Goal: Task Accomplishment & Management: Manage account settings

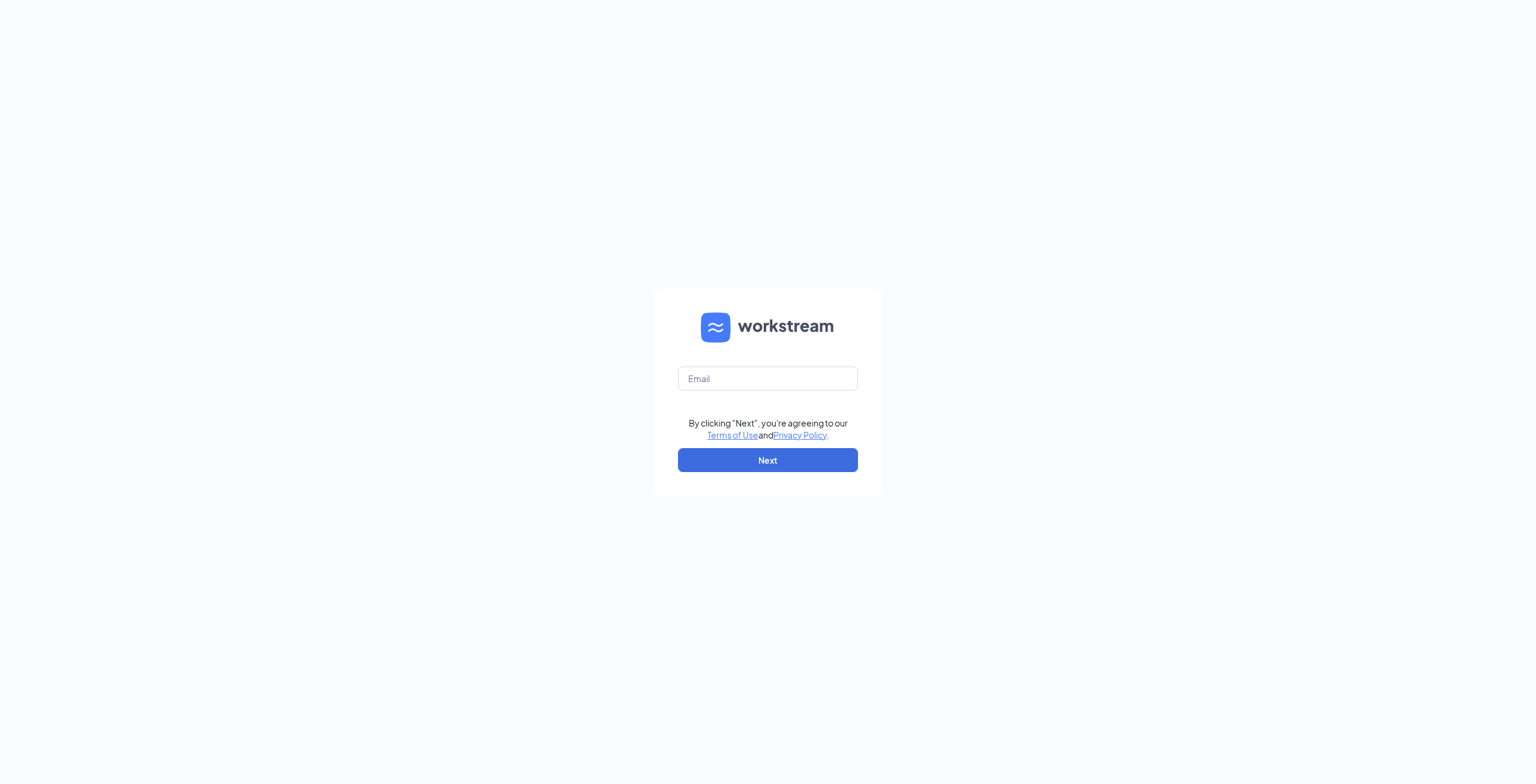
click at [770, 382] on input "text" at bounding box center [768, 379] width 180 height 24
click at [755, 377] on input "text" at bounding box center [768, 379] width 180 height 24
type input "[EMAIL_ADDRESS][DOMAIN_NAME]"
click at [815, 461] on button "Next" at bounding box center [768, 460] width 180 height 24
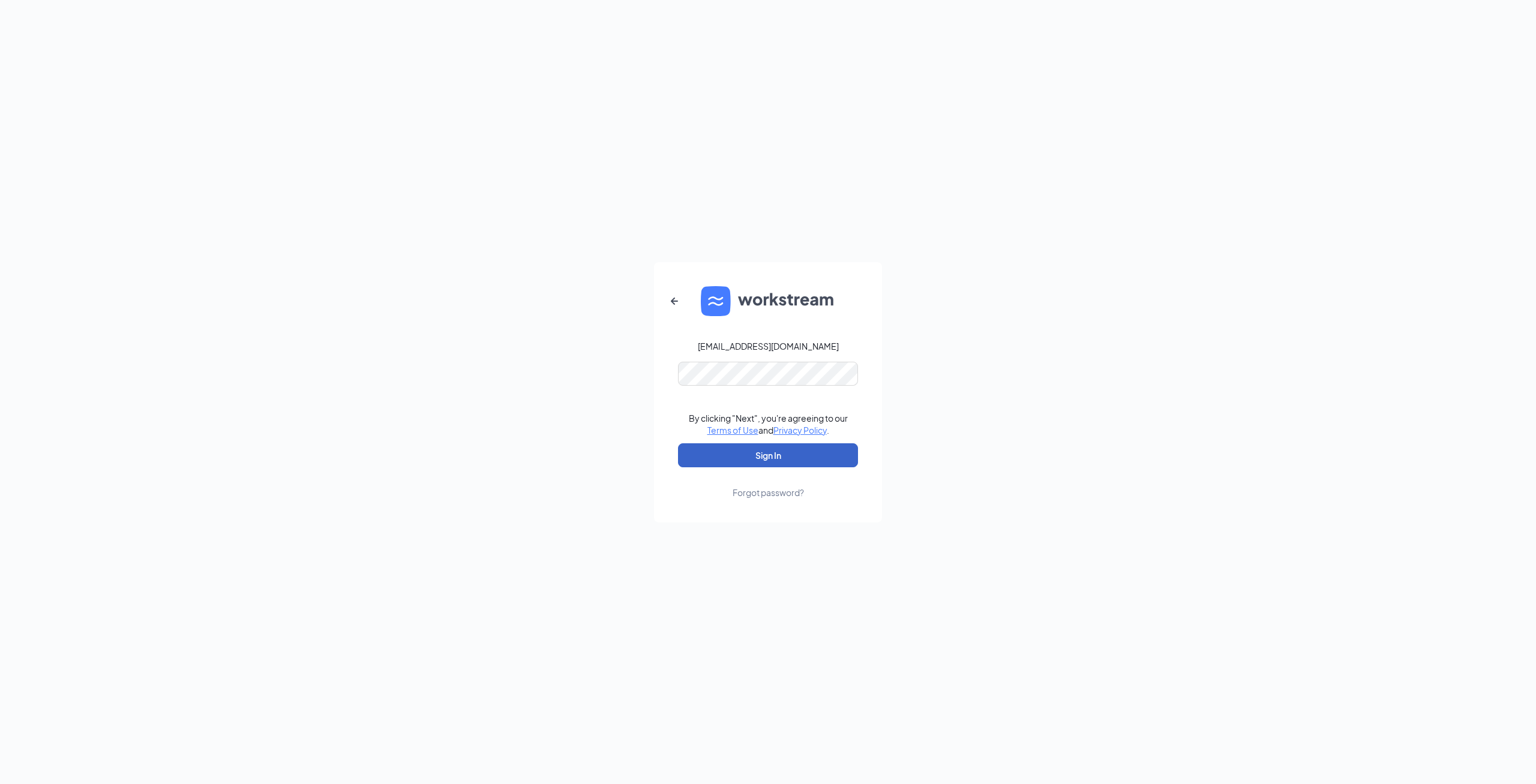
click at [773, 451] on button "Sign In" at bounding box center [768, 456] width 180 height 24
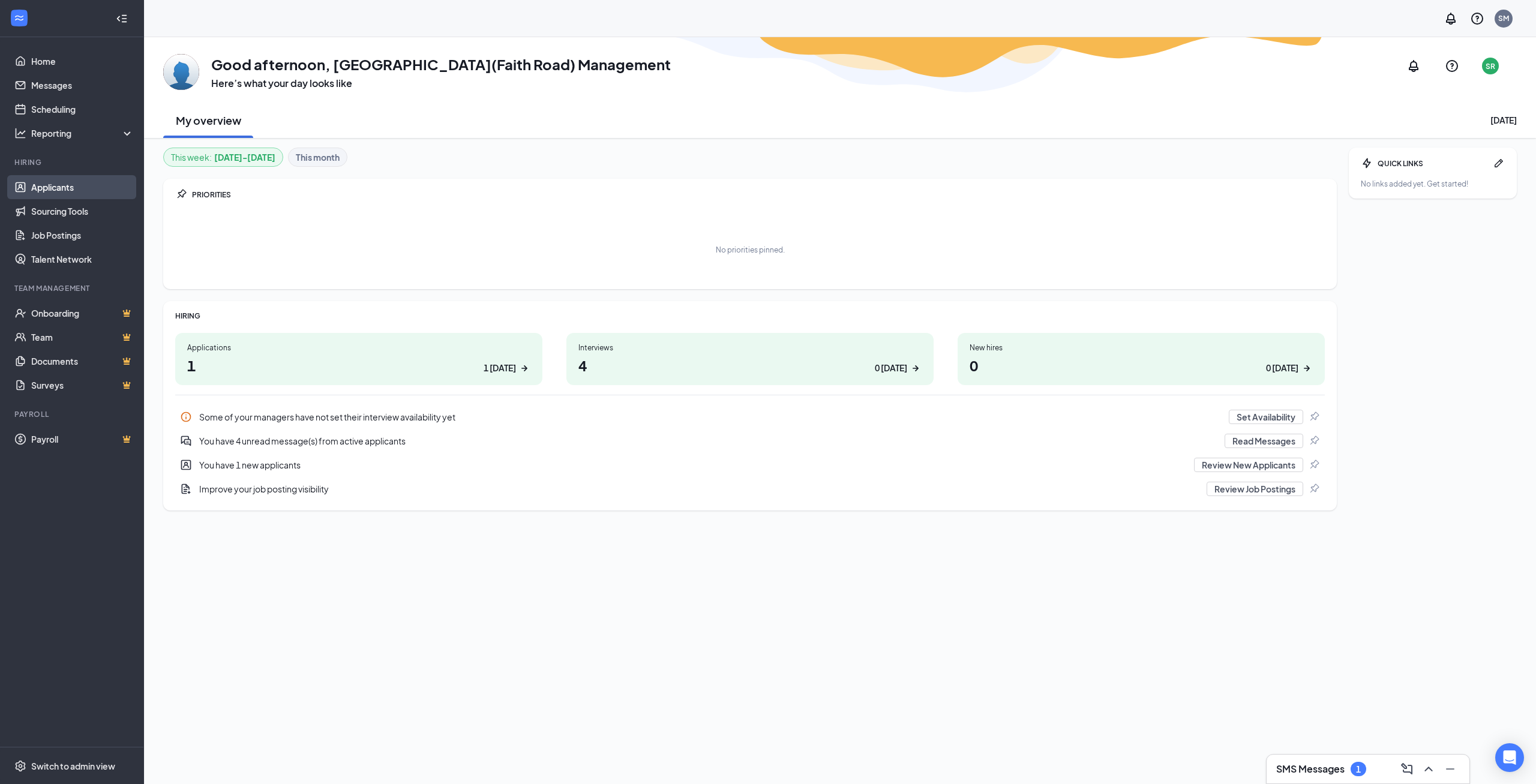
click at [60, 191] on link "Applicants" at bounding box center [82, 187] width 102 height 24
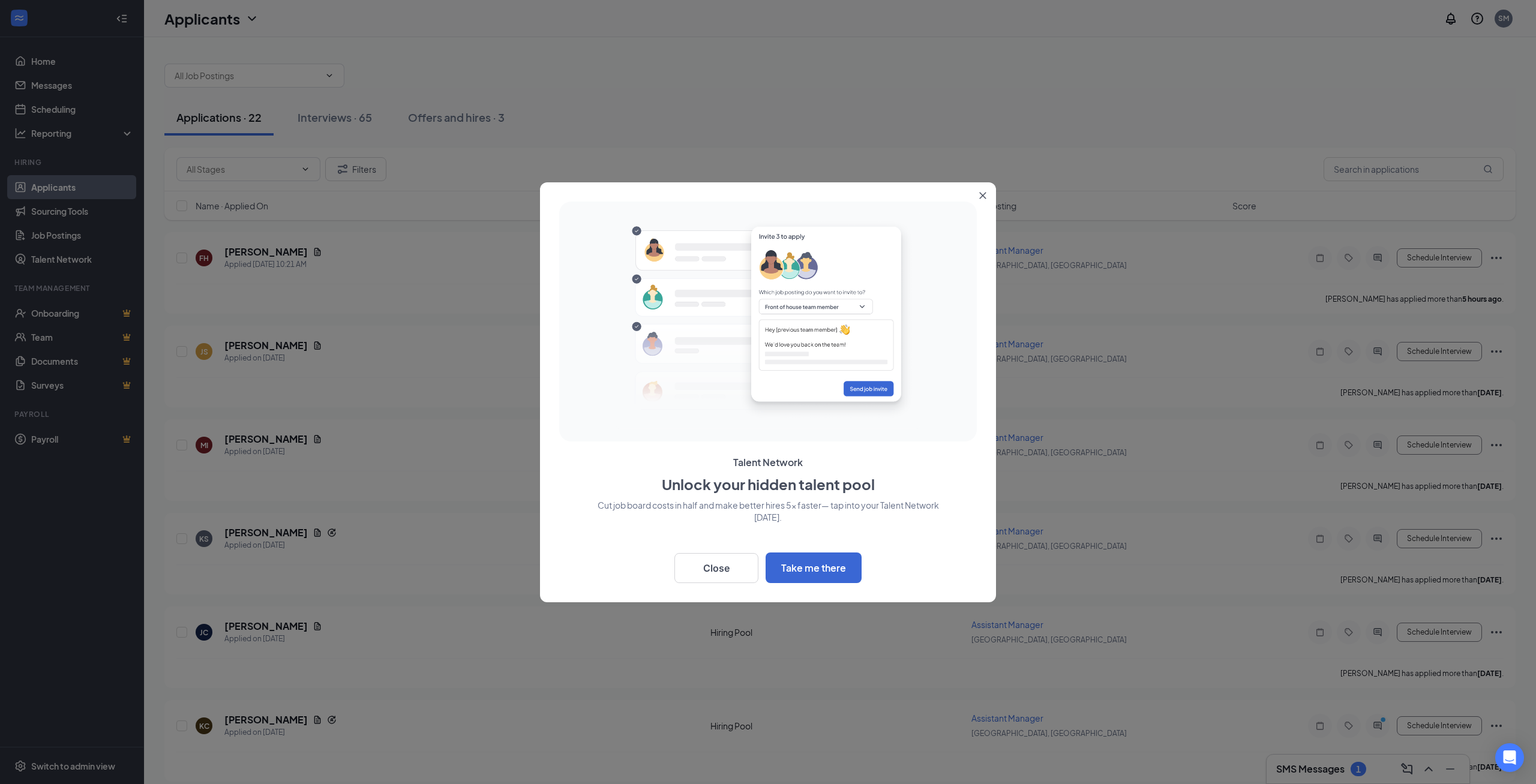
click at [984, 193] on icon "Close" at bounding box center [983, 195] width 7 height 7
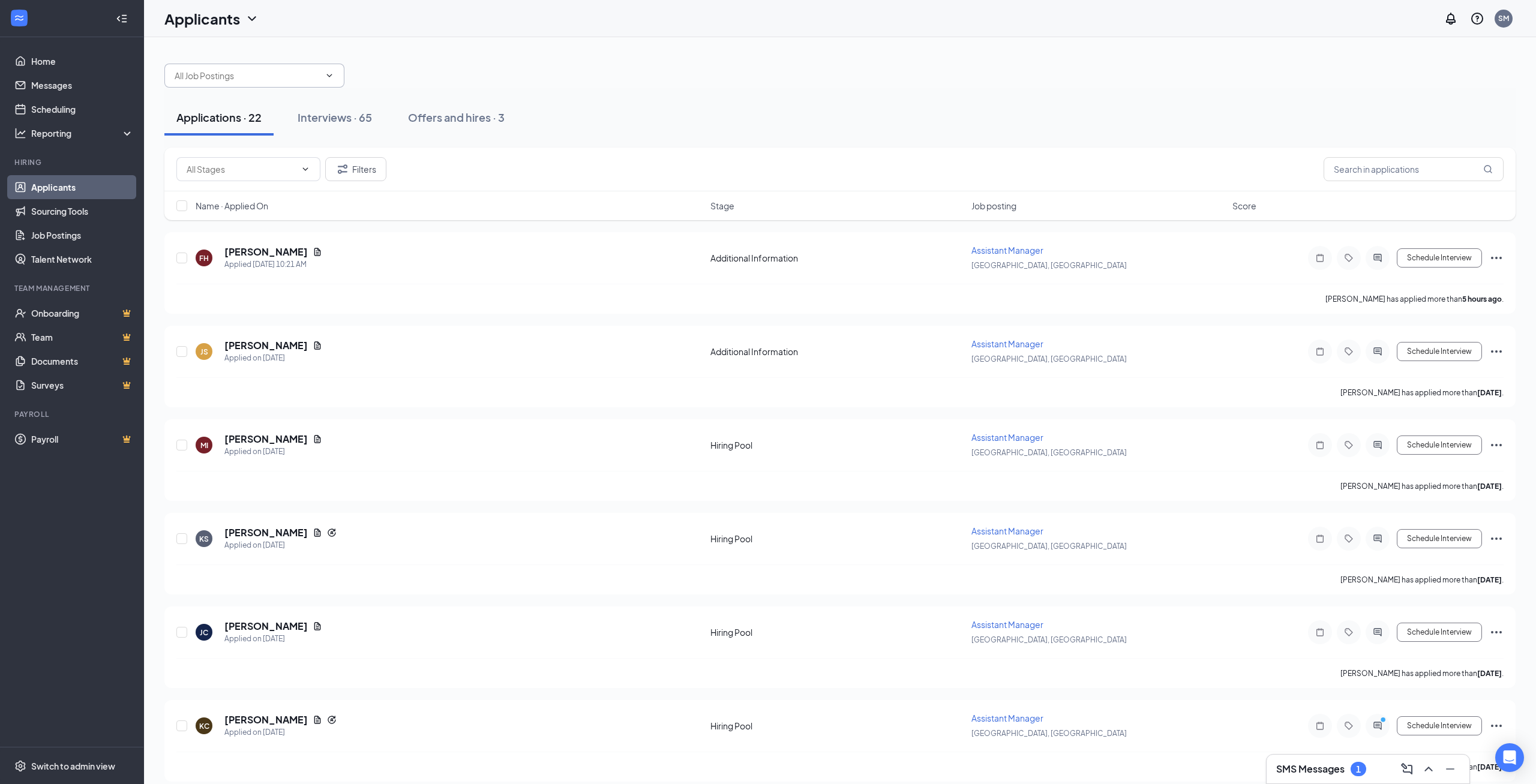
click at [287, 80] on input "text" at bounding box center [247, 75] width 145 height 13
click at [342, 114] on div "Interviews · 65" at bounding box center [335, 118] width 74 height 15
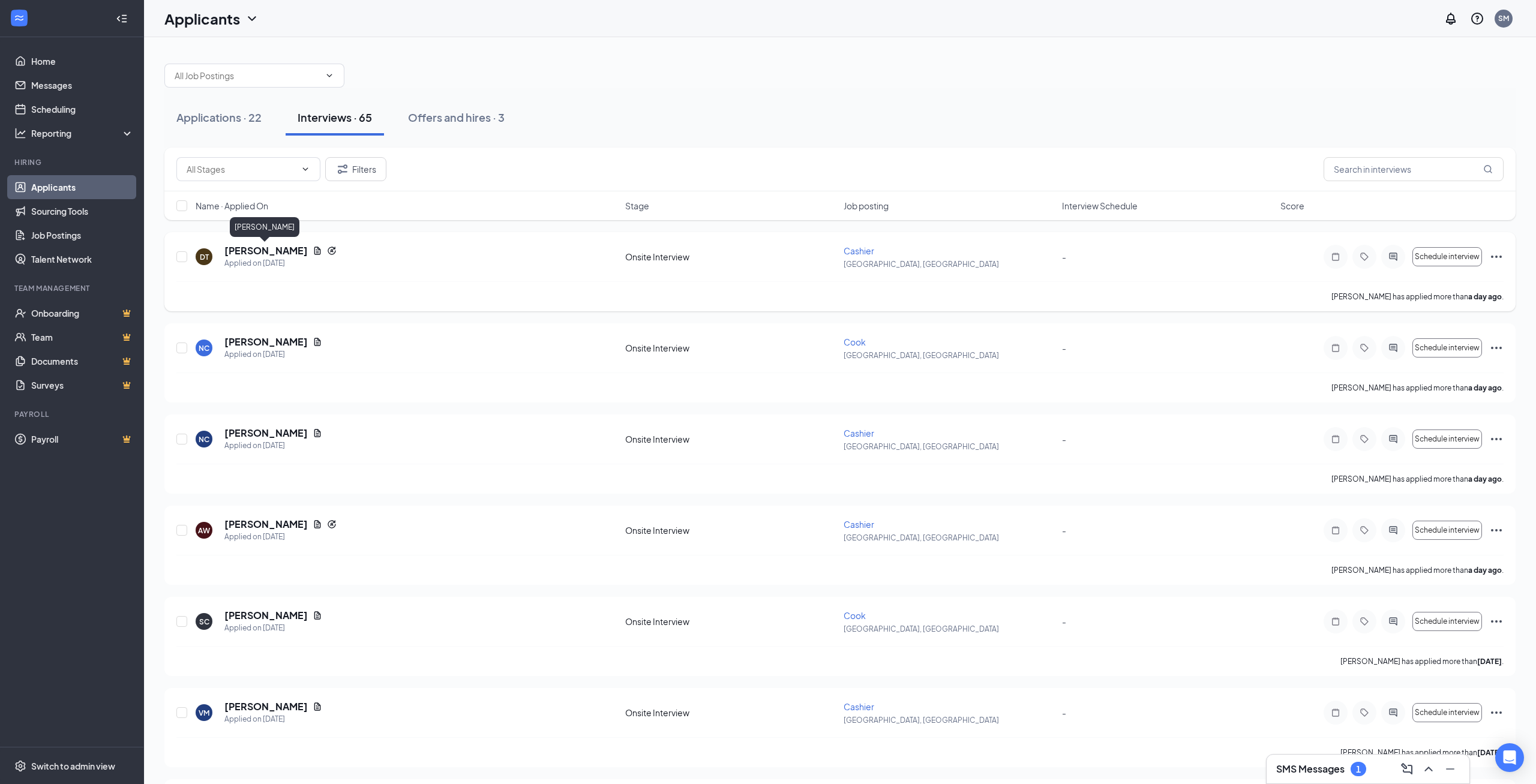
click at [279, 252] on h5 "[PERSON_NAME]" at bounding box center [266, 251] width 83 height 13
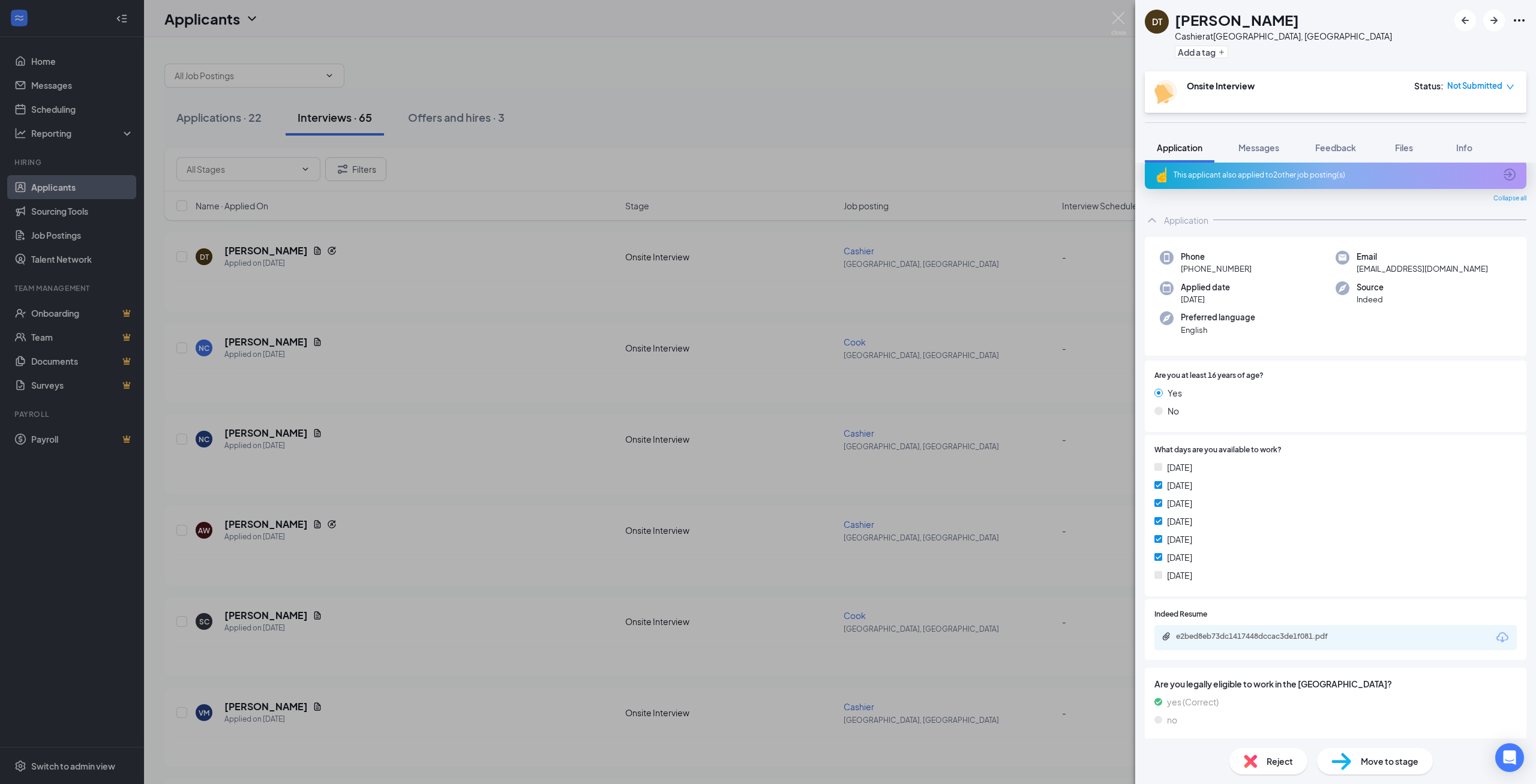
scroll to position [17, 0]
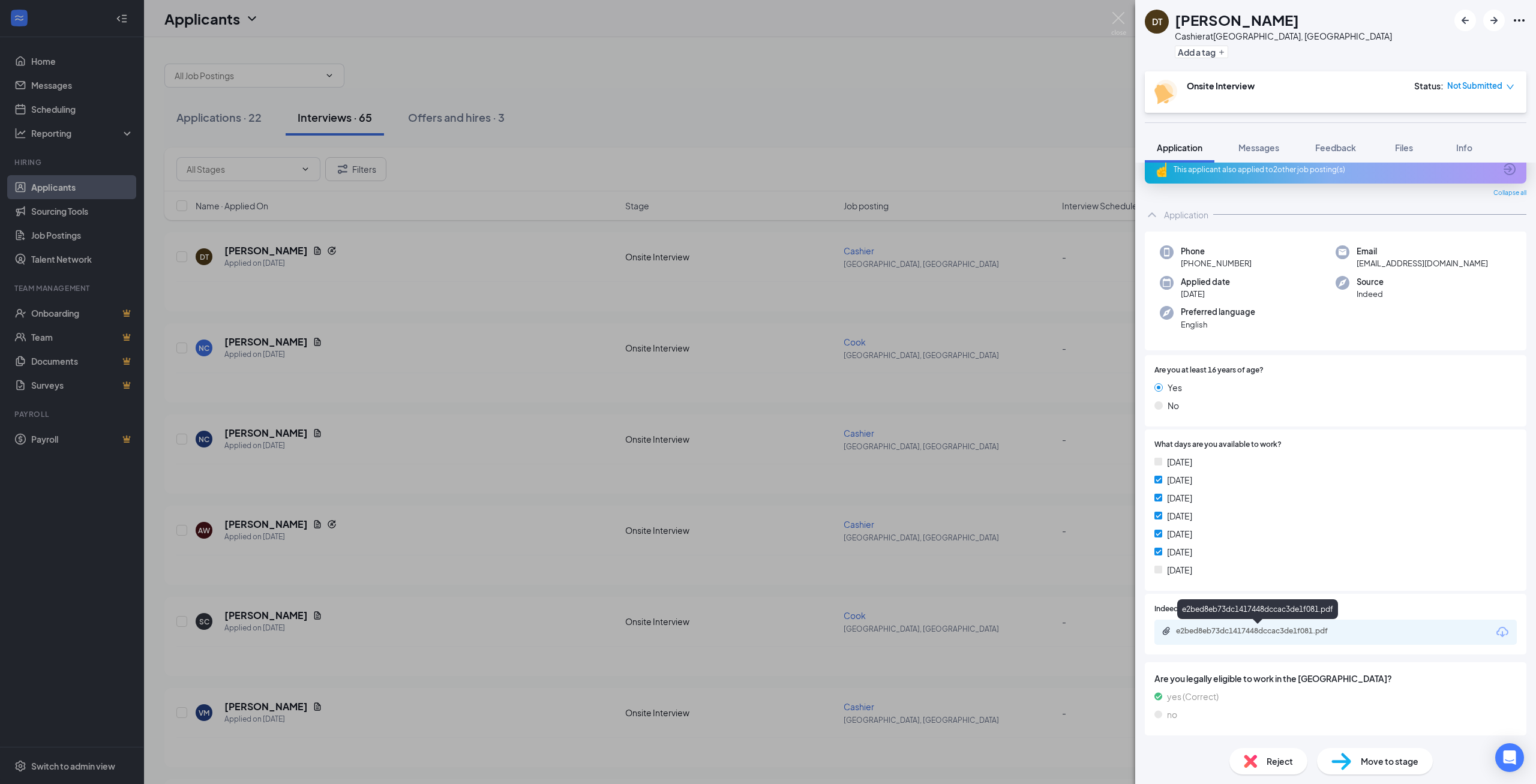
click at [1293, 630] on div "e2bed8eb73dc1417448dccac3de1f081.pdf" at bounding box center [1260, 631] width 168 height 10
